Goal: Task Accomplishment & Management: Manage account settings

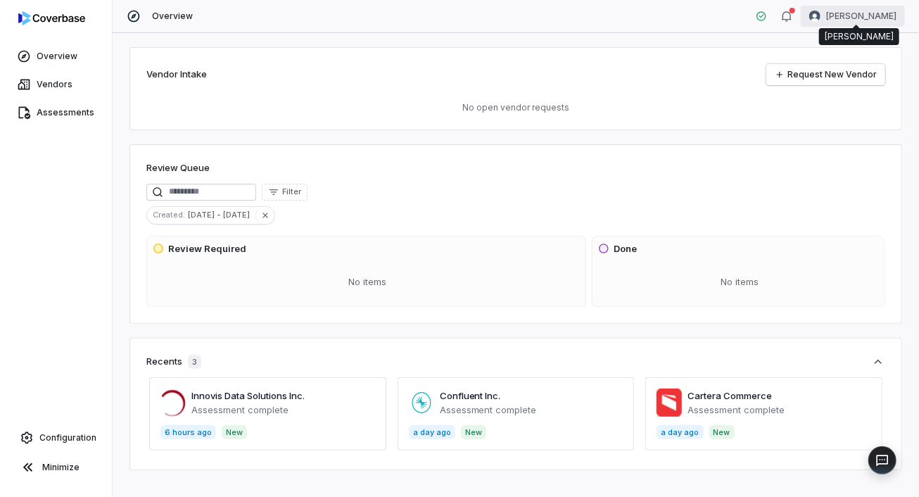
click at [867, 14] on html "Overview Vendors Assessments Configuration Minimize Overview [PERSON_NAME] Vend…" at bounding box center [459, 248] width 919 height 497
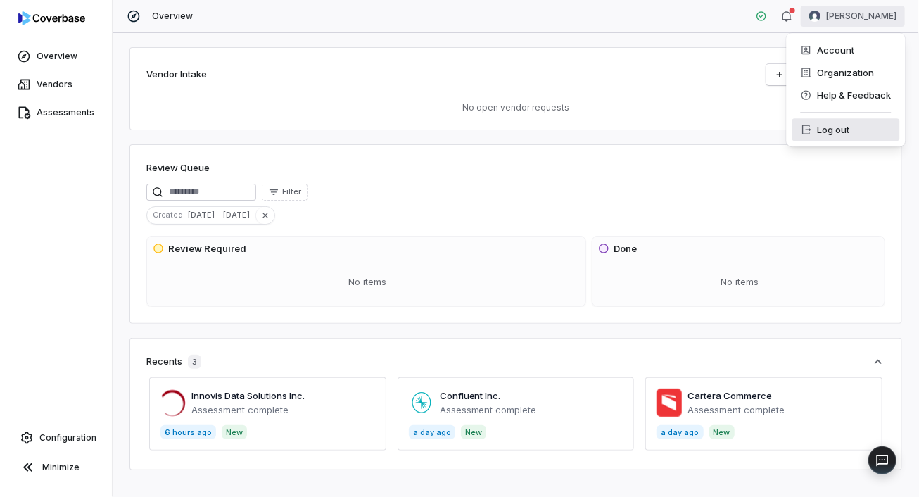
click at [824, 129] on div "Log out" at bounding box center [846, 129] width 108 height 23
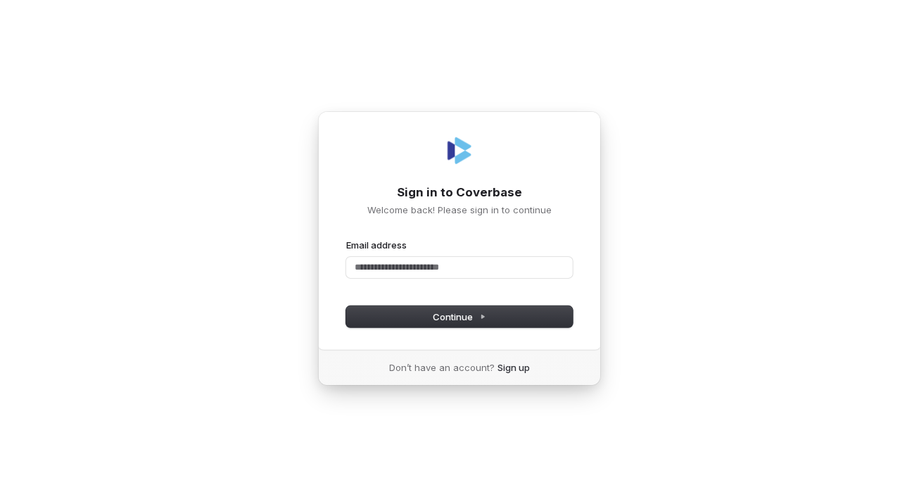
drag, startPoint x: 893, startPoint y: 0, endPoint x: 636, endPoint y: 49, distance: 261.3
click at [631, 51] on div "Sign in to Coverbase Welcome back! Please sign in to continue Email address Pas…" at bounding box center [459, 248] width 919 height 497
click at [611, 68] on div "Sign in to Coverbase Welcome back! Please sign in to continue Email address Pas…" at bounding box center [459, 248] width 919 height 497
click at [408, 266] on input "Email address" at bounding box center [459, 267] width 226 height 21
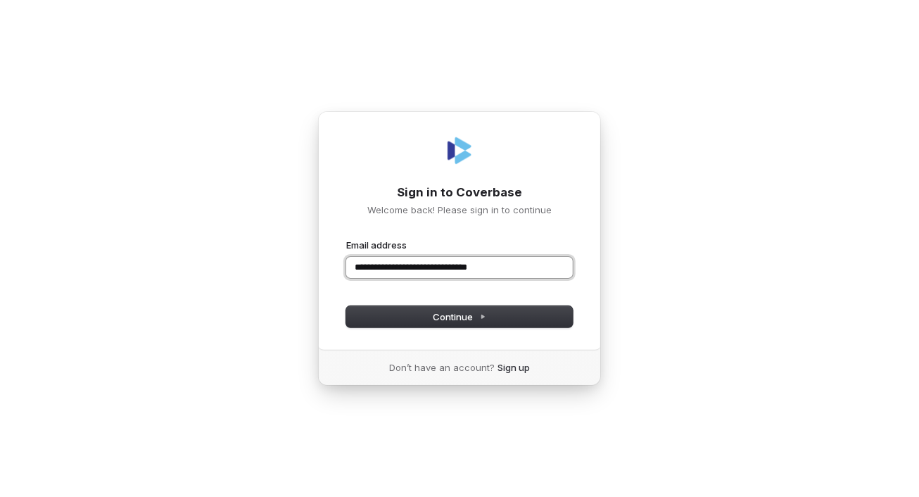
click at [346, 238] on button "submit" at bounding box center [346, 238] width 0 height 0
click at [415, 267] on input "**********" at bounding box center [459, 267] width 226 height 21
click at [346, 238] on button "submit" at bounding box center [346, 238] width 0 height 0
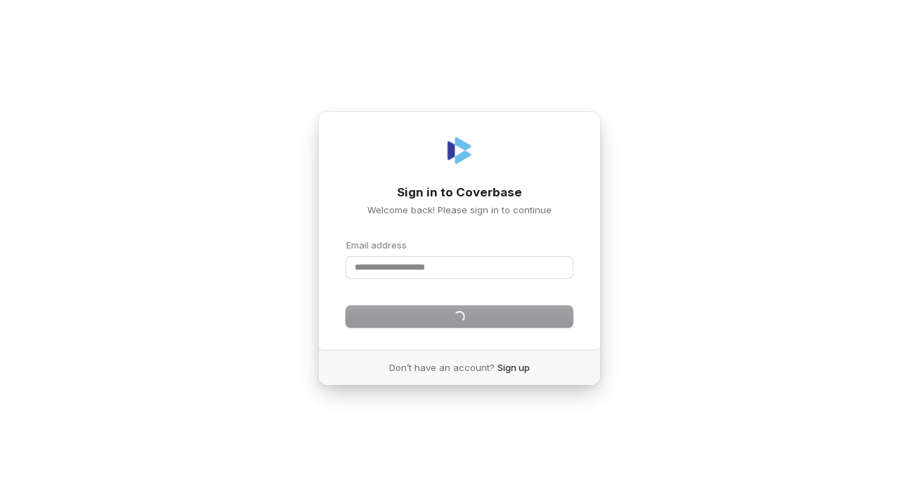
type input "**********"
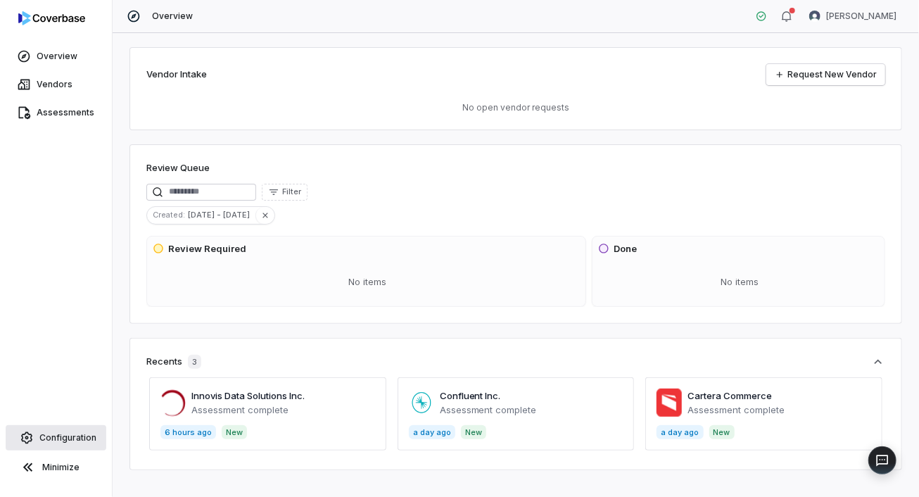
click at [68, 439] on span "Configuration" at bounding box center [67, 437] width 57 height 11
